Goal: Feedback & Contribution: Submit feedback/report problem

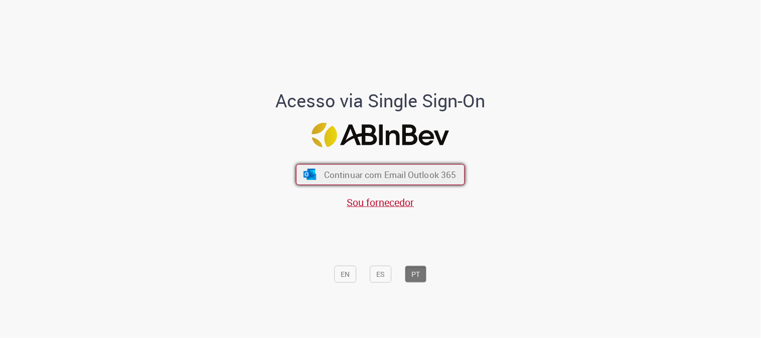
click at [417, 169] on span "Continuar com Email Outlook 365" at bounding box center [390, 175] width 132 height 12
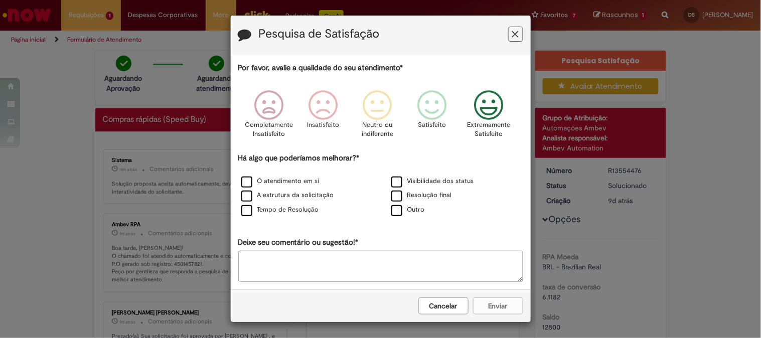
click at [470, 114] on icon "Feedback" at bounding box center [489, 105] width 38 height 30
click at [259, 175] on div "Há algo que poderíamos melhorar?* O atendimento em si Visibilidade dos status A…" at bounding box center [380, 185] width 285 height 65
click at [258, 186] on label "O atendimento em si" at bounding box center [280, 182] width 78 height 10
click at [256, 197] on label "A estrutura da solicitação" at bounding box center [287, 196] width 93 height 10
click at [253, 213] on label "Tempo de Resolução" at bounding box center [280, 210] width 78 height 10
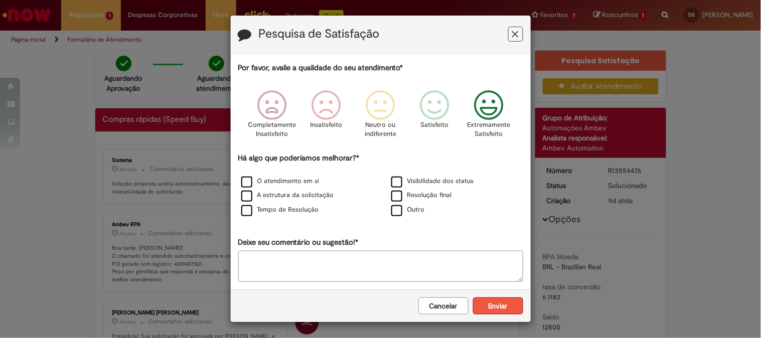
click at [509, 310] on button "Enviar" at bounding box center [498, 305] width 50 height 17
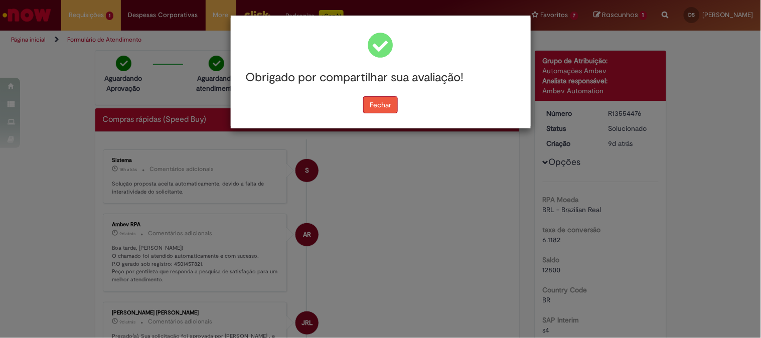
click at [390, 108] on button "Fechar" at bounding box center [380, 104] width 35 height 17
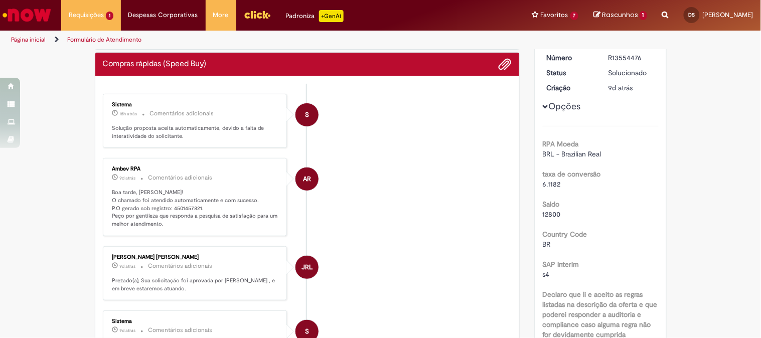
scroll to position [111, 0]
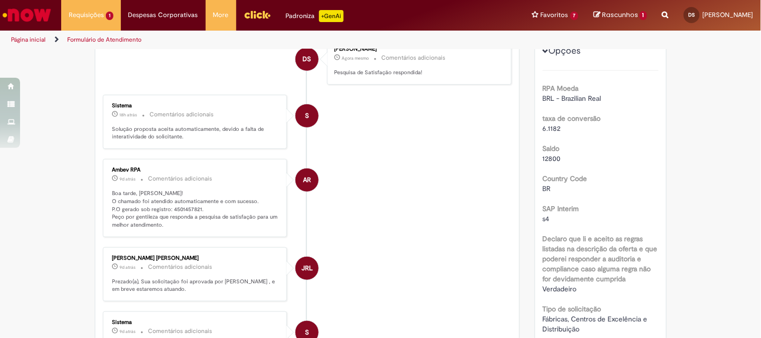
click at [347, 167] on li "AR Ambev RPA 9d atrás 9 dias atrás Comentários adicionais Boa tarde, [PERSON_NA…" at bounding box center [307, 198] width 409 height 78
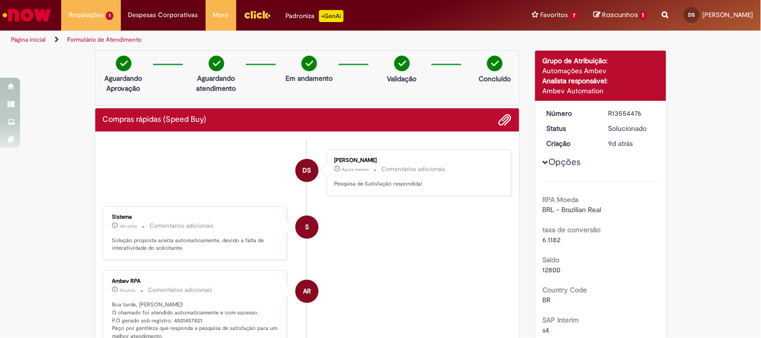
scroll to position [56, 0]
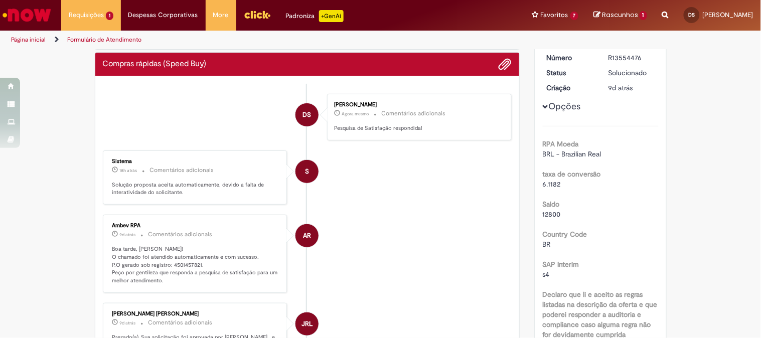
click at [446, 181] on li "S Sistema 18h atrás 18 horas atrás Comentários adicionais Solução proposta acei…" at bounding box center [307, 177] width 409 height 55
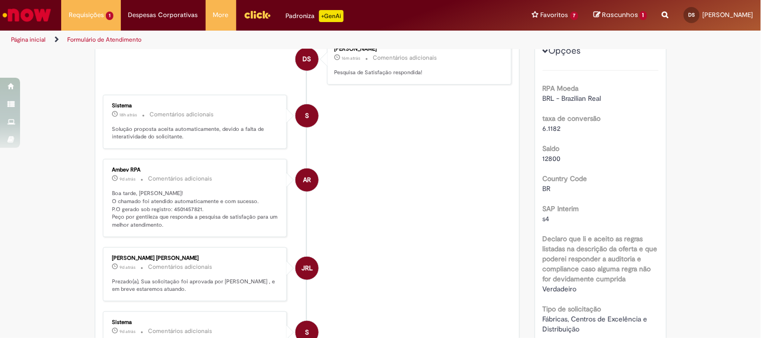
scroll to position [0, 0]
